Goal: Task Accomplishment & Management: Complete application form

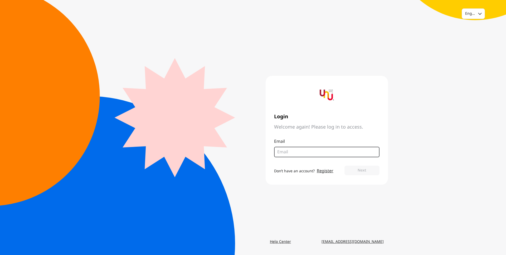
paste input "[EMAIL_ADDRESS][DOMAIN_NAME]"
type input "[EMAIL_ADDRESS][DOMAIN_NAME]"
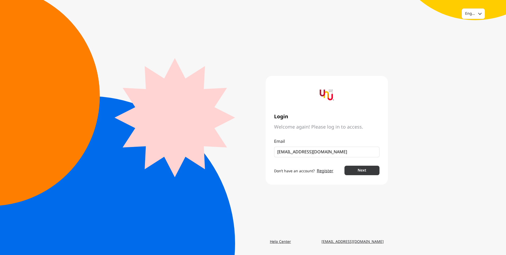
click at [359, 169] on button "Next" at bounding box center [362, 170] width 35 height 9
click at [470, 16] on div "English" at bounding box center [470, 13] width 10 height 5
click at [437, 21] on div "option English selected, 1 of 2. 2 results available. Use Up and Down to choose…" at bounding box center [253, 127] width 506 height 255
click at [331, 98] on img at bounding box center [327, 95] width 14 height 14
click at [330, 98] on img at bounding box center [327, 95] width 14 height 14
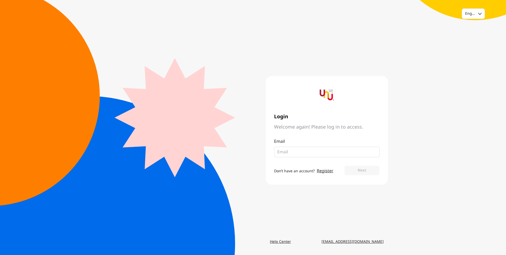
click at [373, 242] on link "[EMAIL_ADDRESS][DOMAIN_NAME]" at bounding box center [352, 241] width 71 height 9
click at [327, 171] on link "Register" at bounding box center [325, 171] width 17 height 6
